Goal: Transaction & Acquisition: Purchase product/service

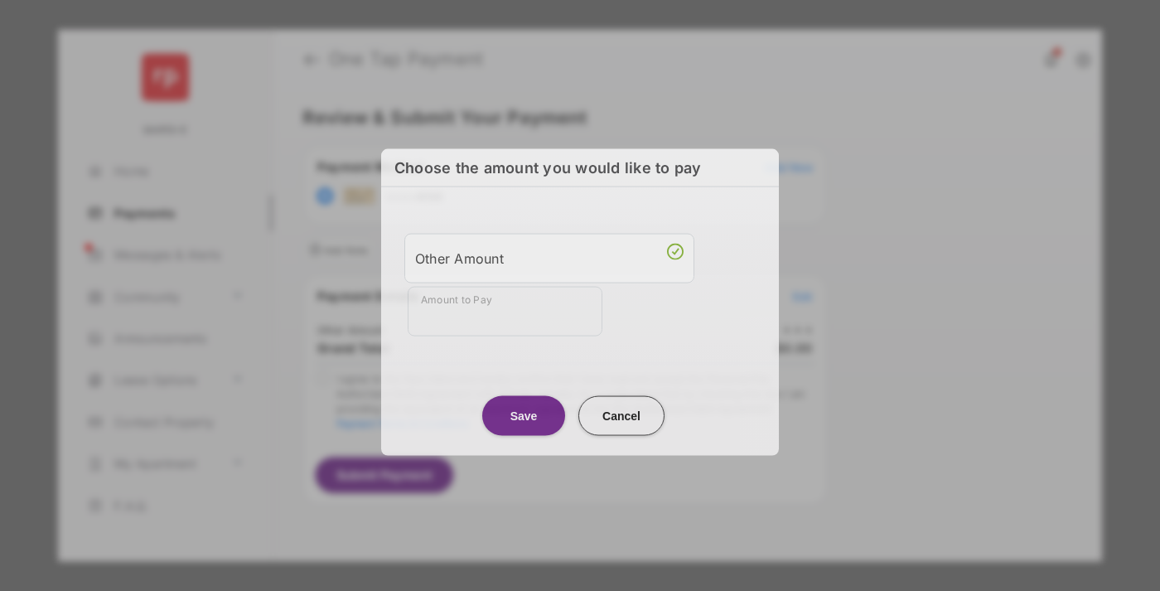
click at [549, 252] on div "Other Amount" at bounding box center [549, 258] width 268 height 28
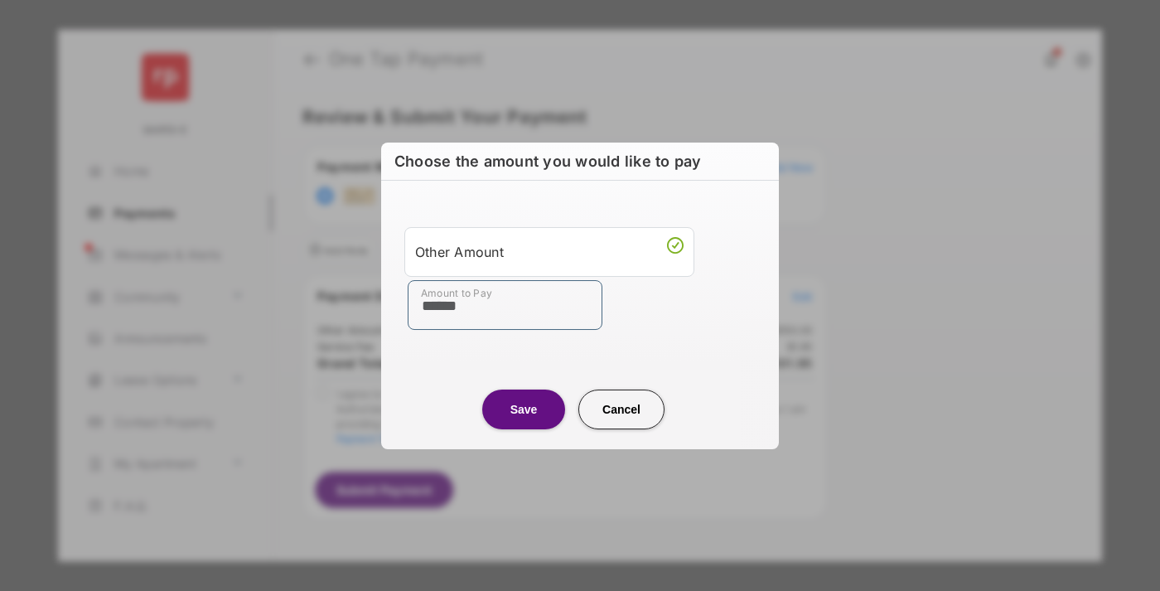
type input "******"
click at [523, 408] on button "Save" at bounding box center [523, 409] width 83 height 40
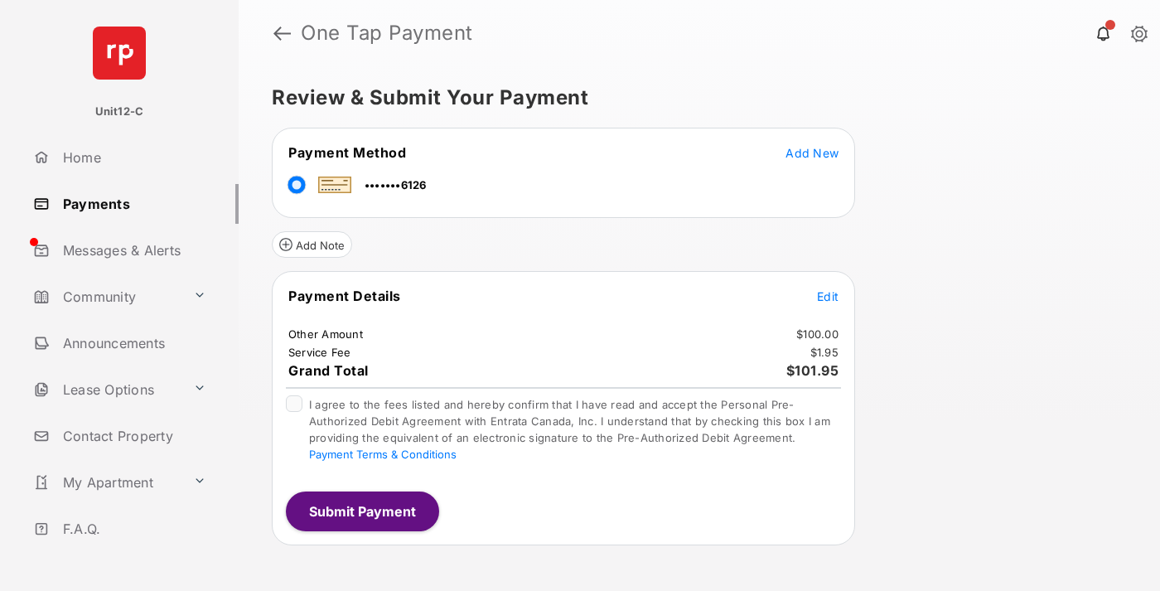
click at [827, 296] on span "Edit" at bounding box center [828, 296] width 22 height 14
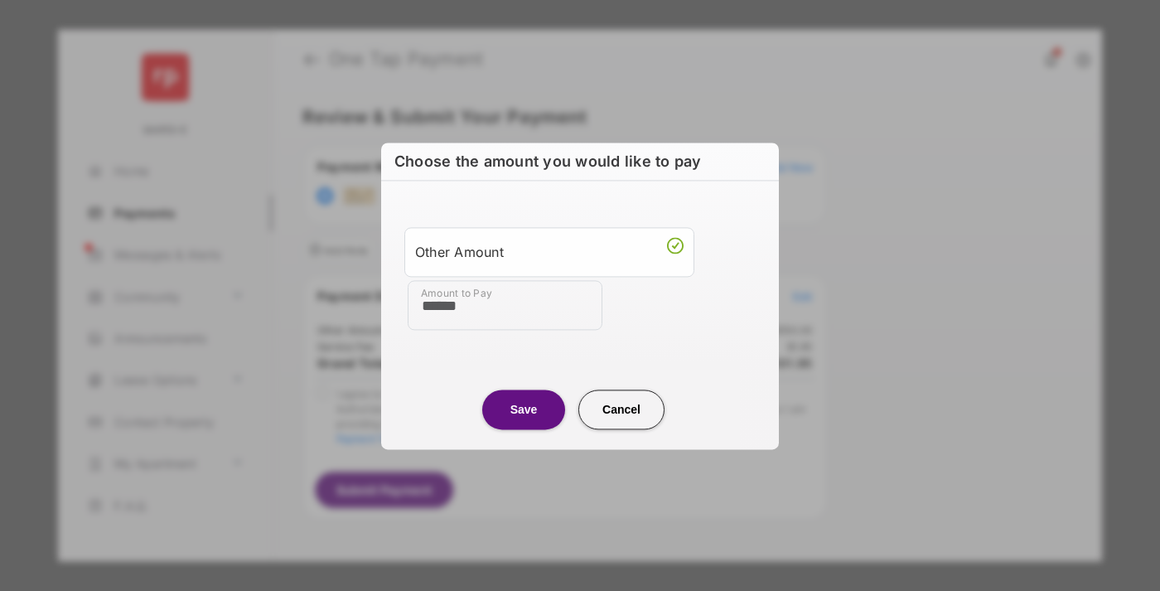
click at [523, 408] on button "Save" at bounding box center [523, 409] width 83 height 40
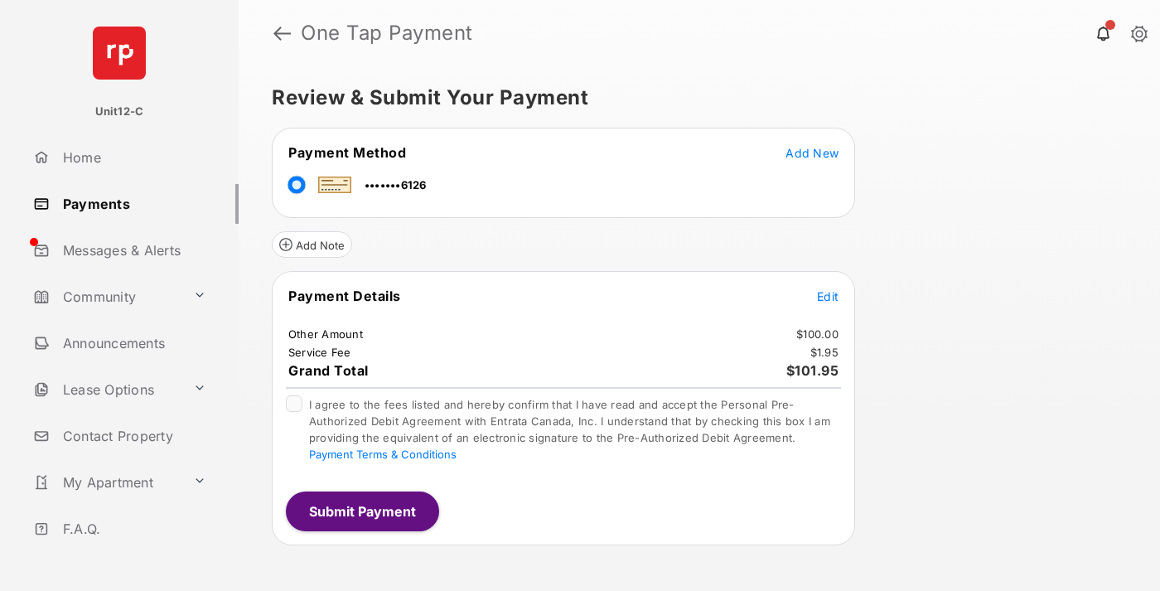
click at [361, 510] on button "Submit Payment" at bounding box center [362, 511] width 153 height 40
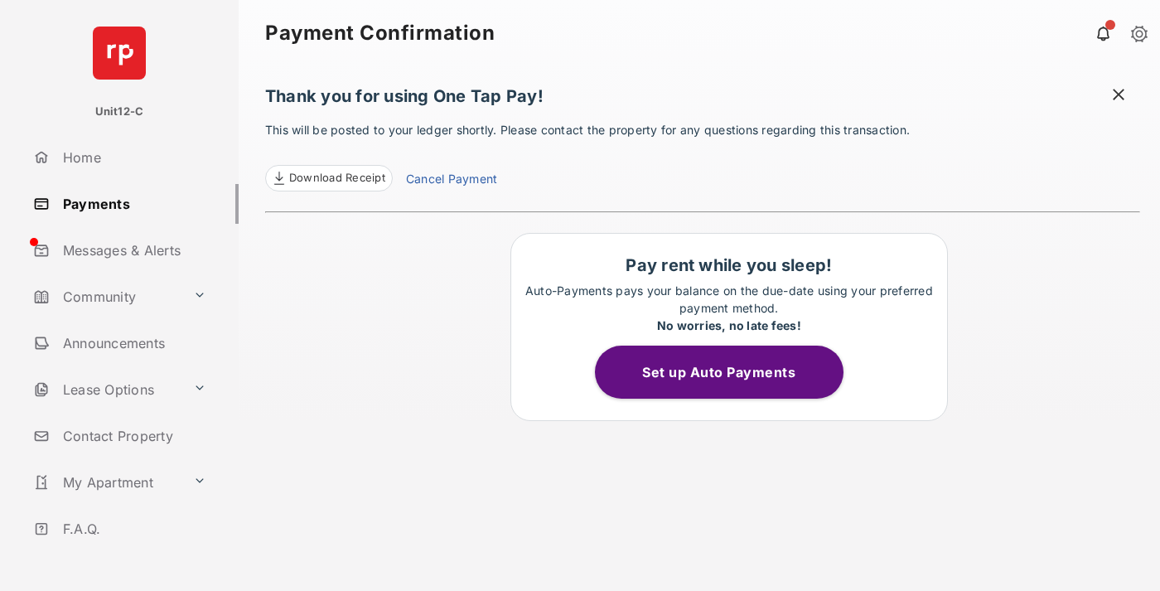
click at [1118, 96] on span at bounding box center [1118, 96] width 17 height 21
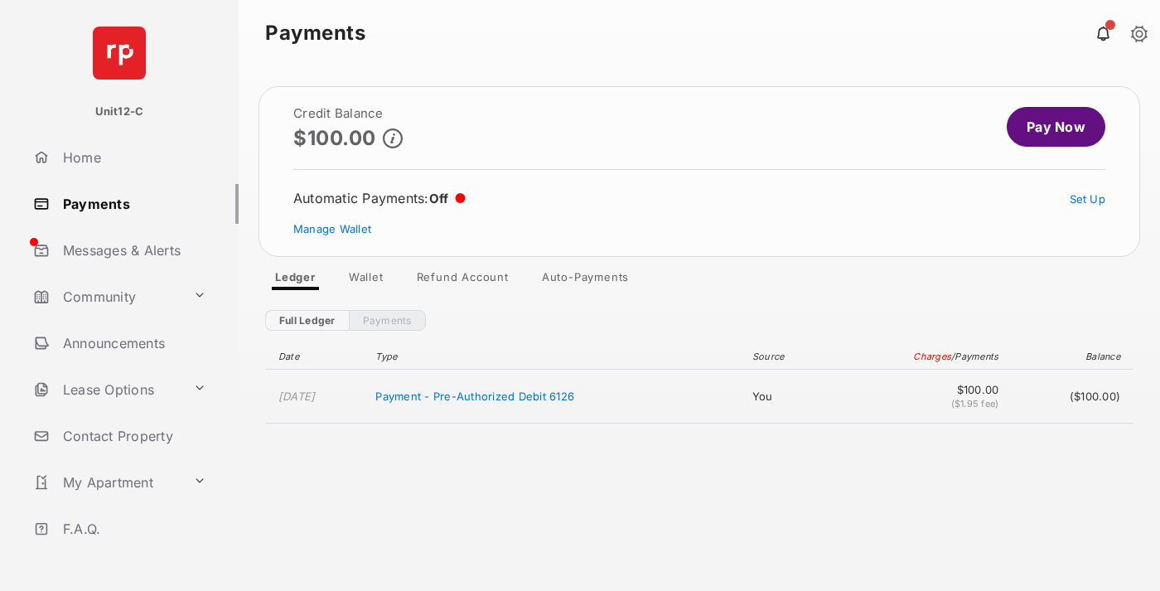
click at [332, 229] on link "Manage Wallet" at bounding box center [332, 228] width 78 height 13
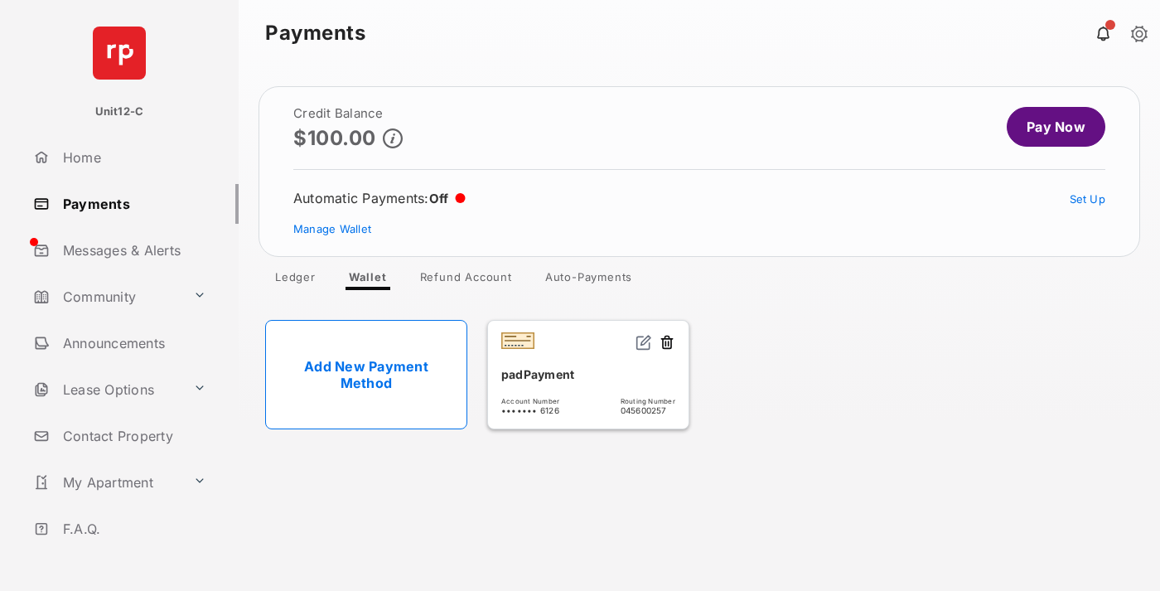
click at [667, 343] on button at bounding box center [666, 343] width 17 height 19
